Goal: Check status: Check status

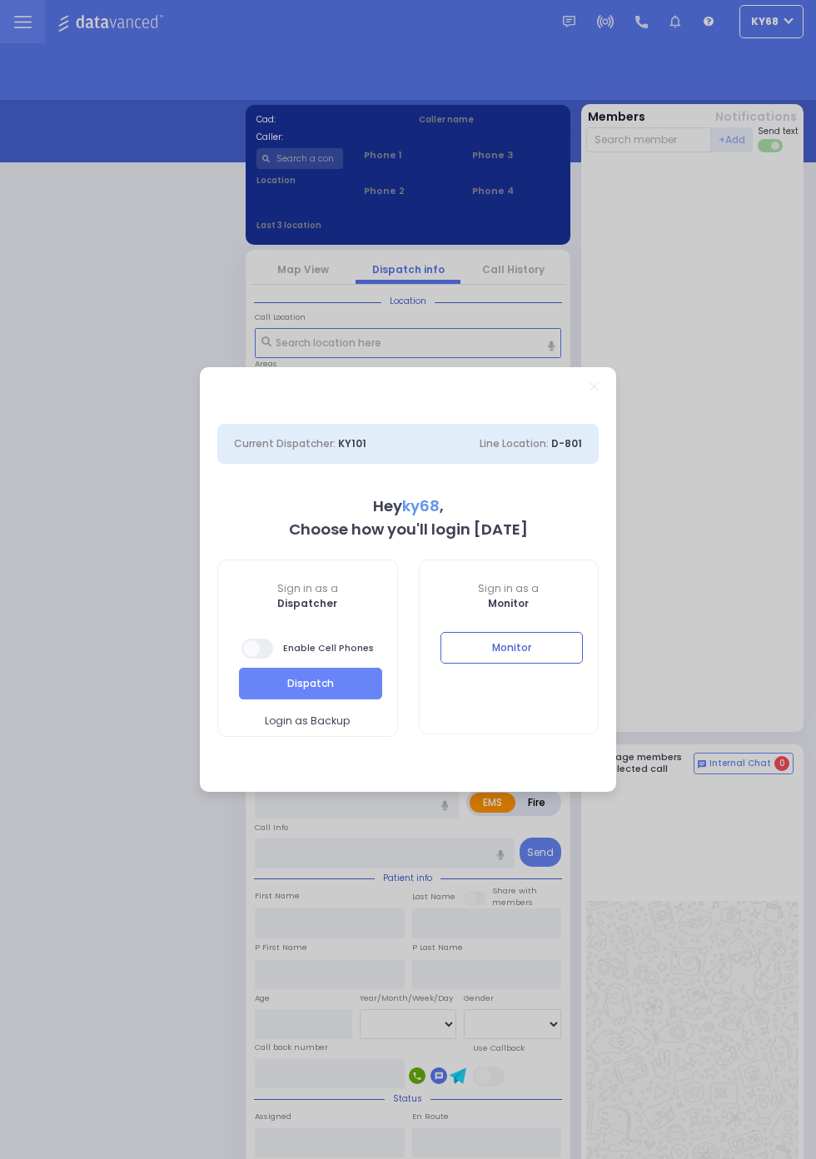
select select "12"
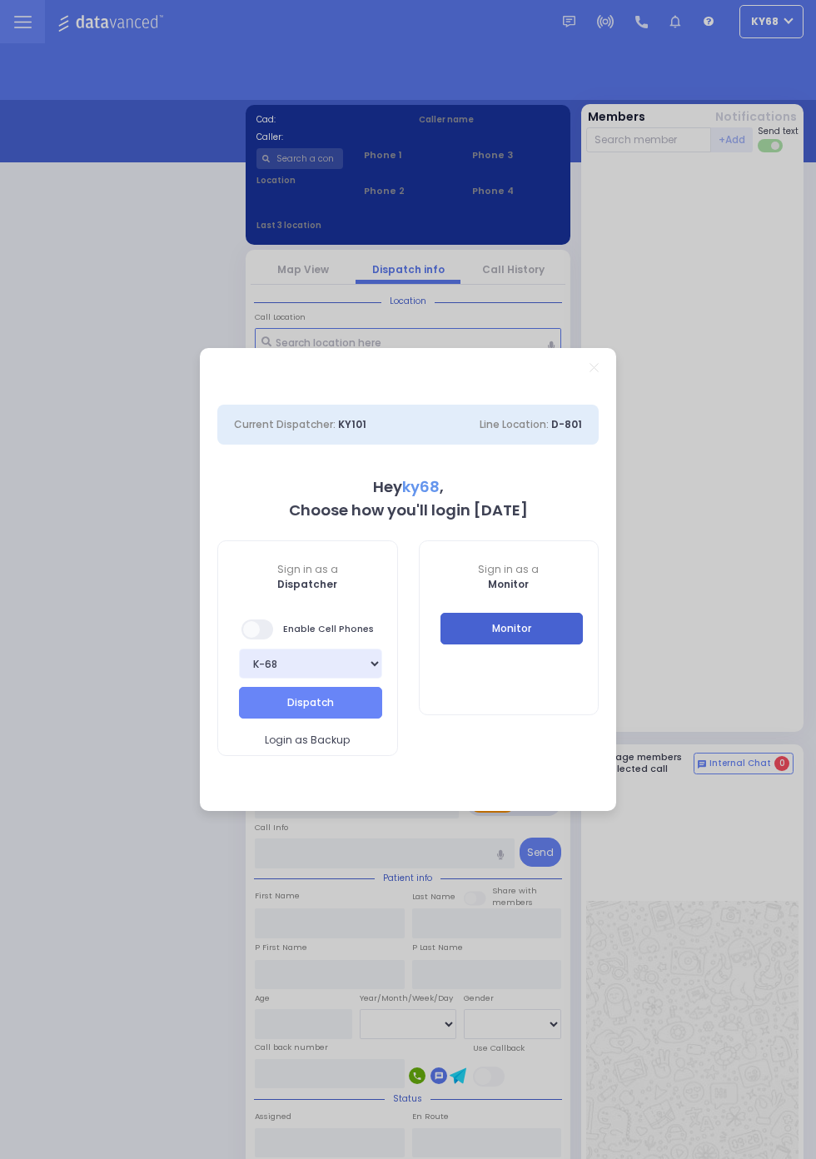
click at [584, 644] on button "Monitor" at bounding box center [511, 629] width 143 height 32
